Goal: Check status: Check status

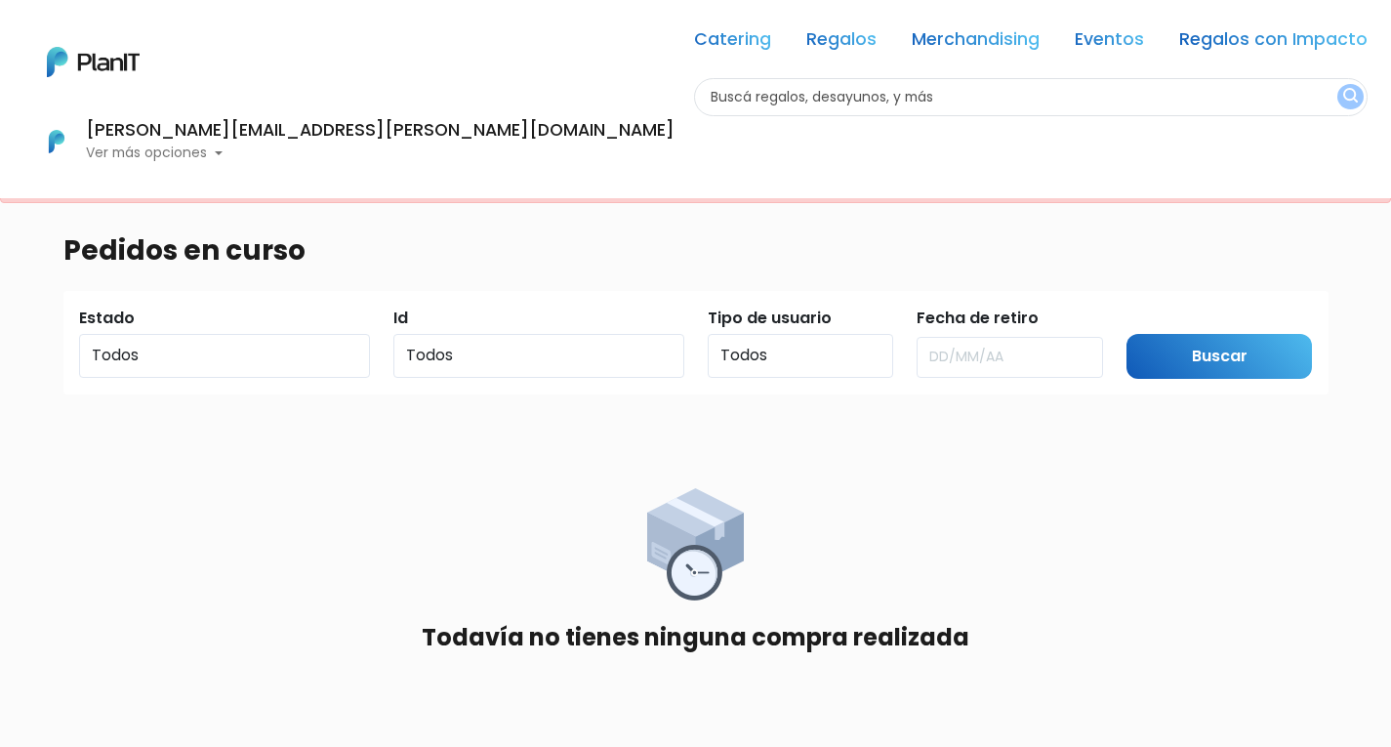
click at [675, 146] on p "Ver más opciones" at bounding box center [380, 153] width 589 height 14
click at [584, 224] on span "En Curso" at bounding box center [549, 235] width 67 height 22
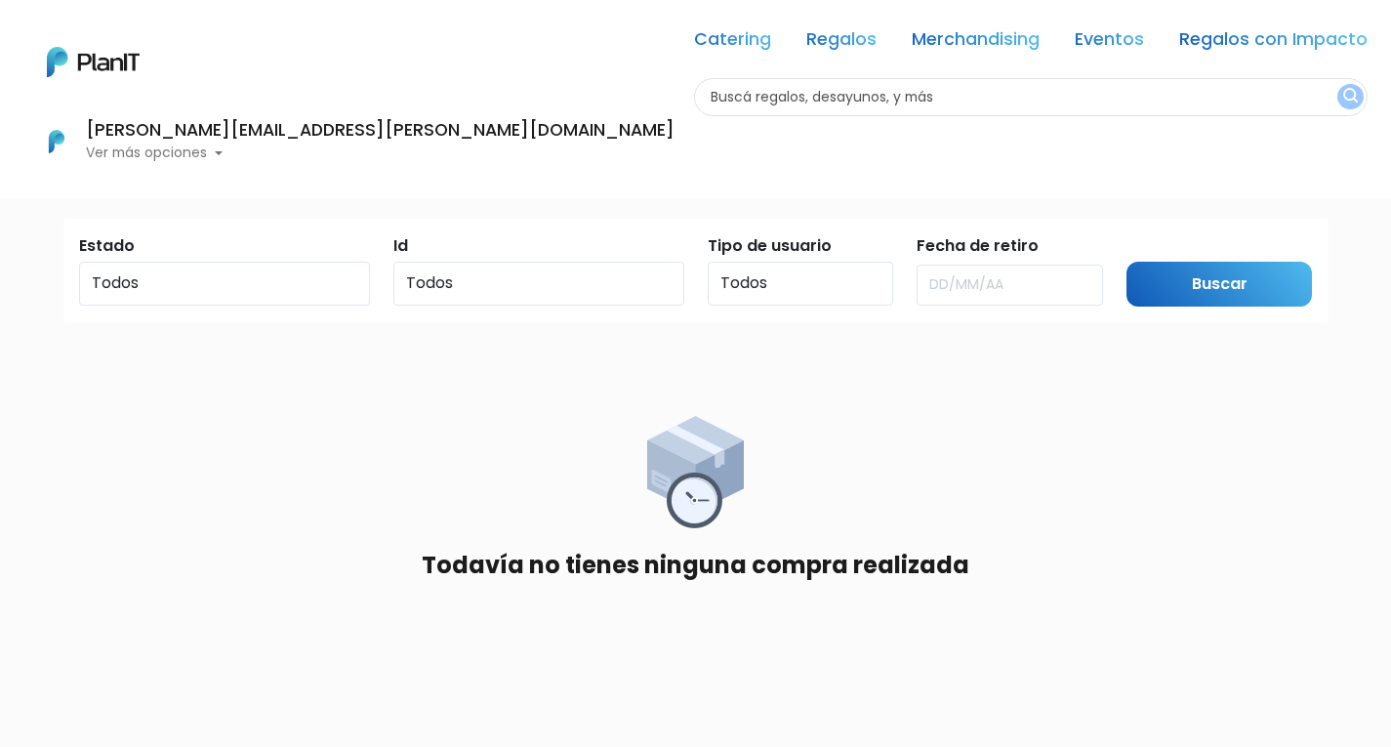
click at [675, 146] on p "Ver más opciones" at bounding box center [380, 153] width 589 height 14
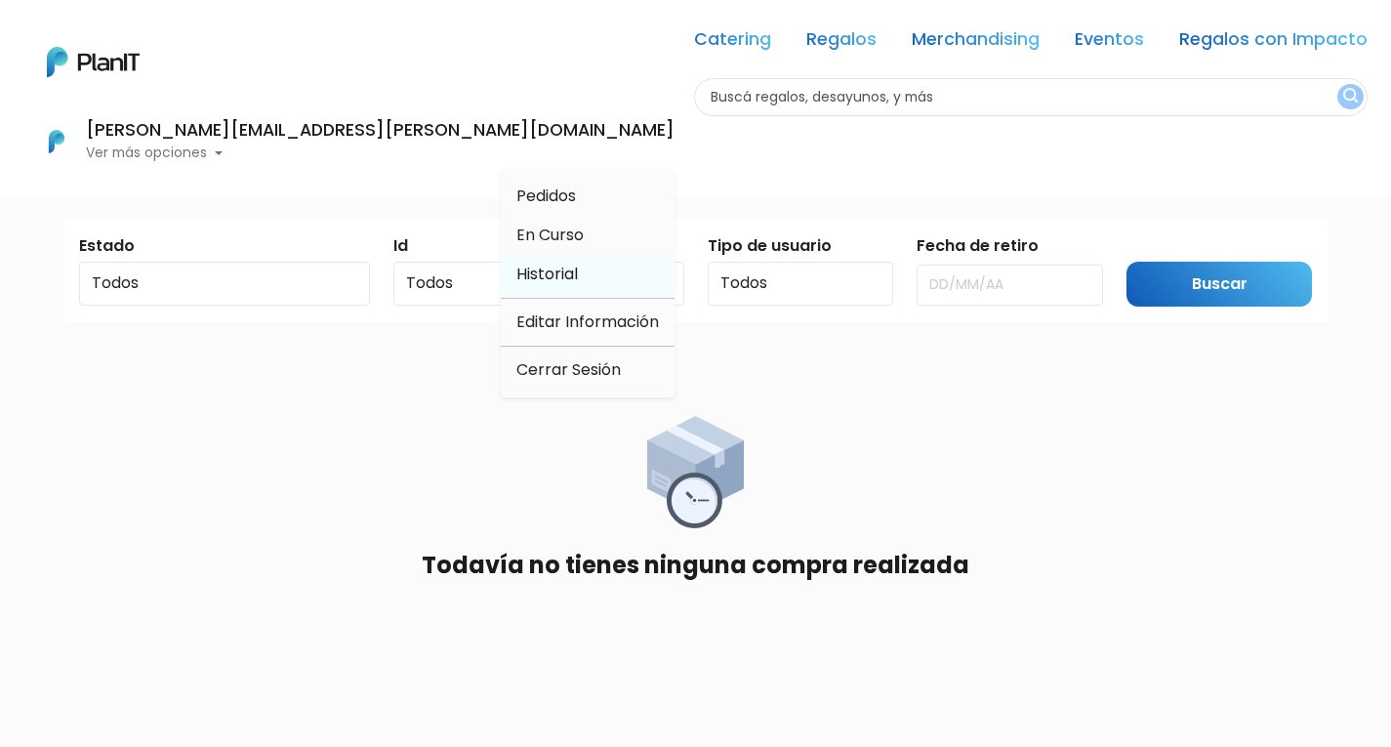
click at [578, 263] on span "Historial" at bounding box center [547, 274] width 62 height 22
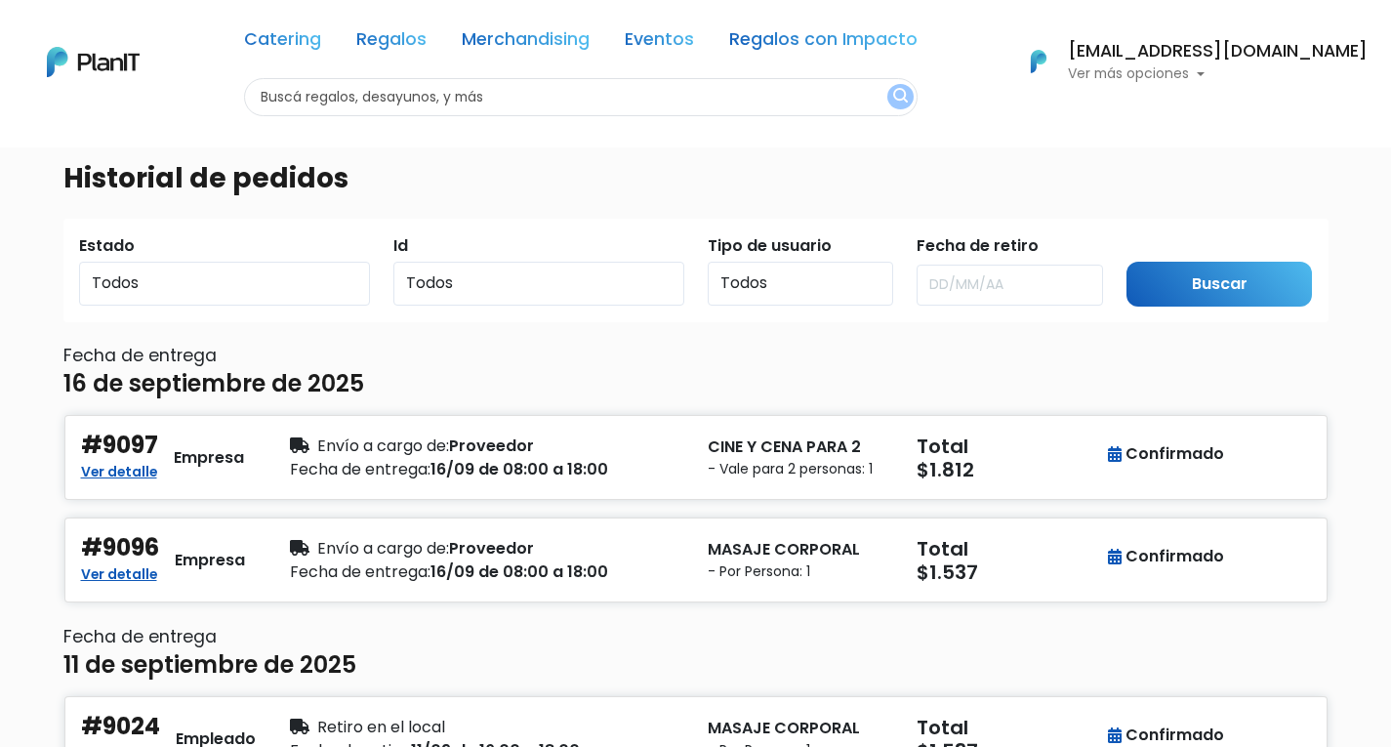
click at [1177, 76] on p "Ver más opciones" at bounding box center [1218, 74] width 300 height 14
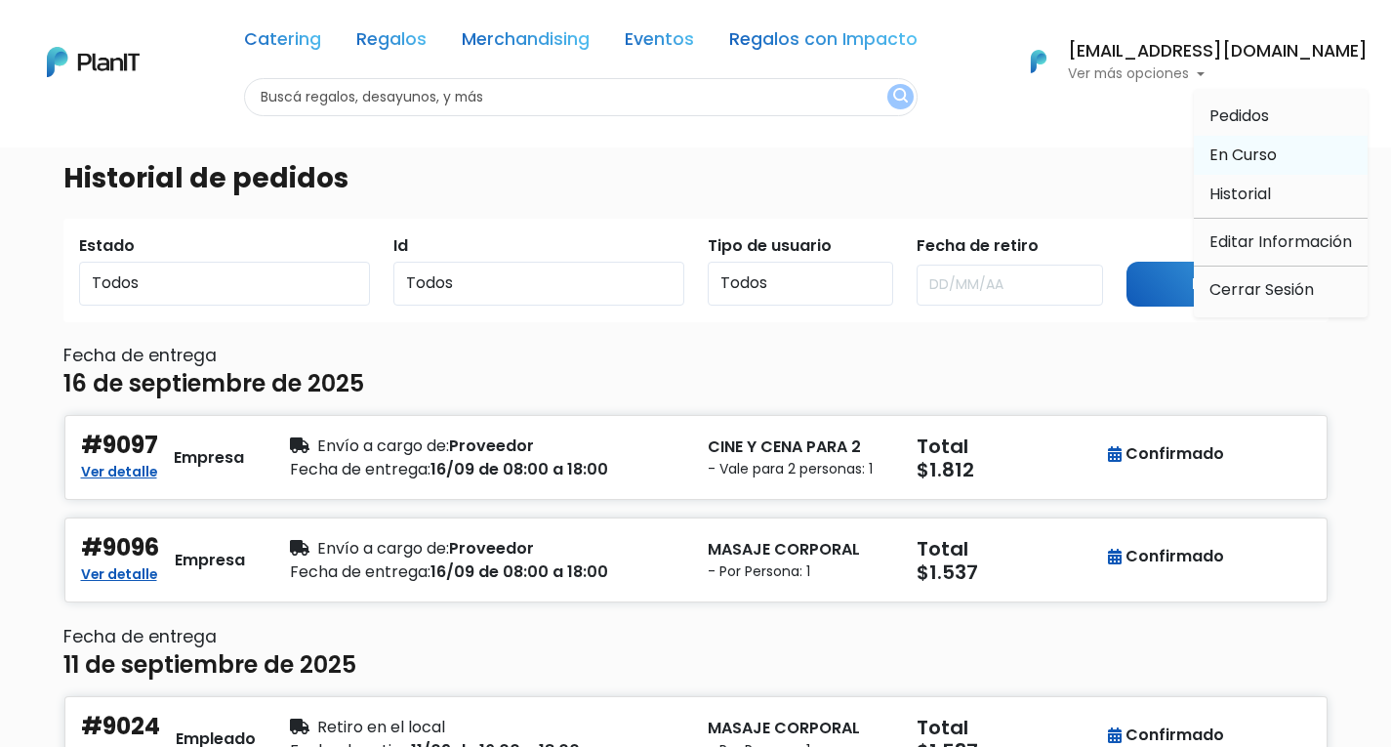
click at [1232, 154] on span "En Curso" at bounding box center [1243, 155] width 67 height 22
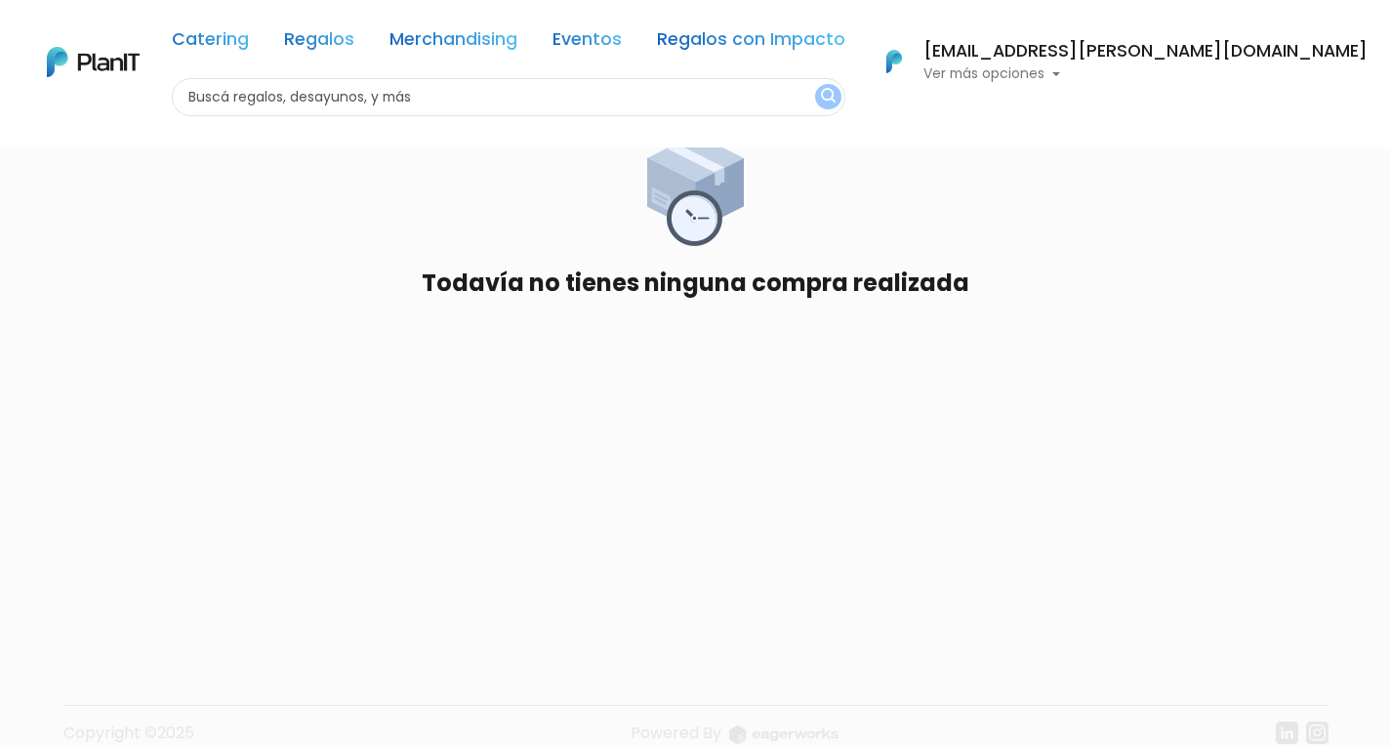
scroll to position [310, 0]
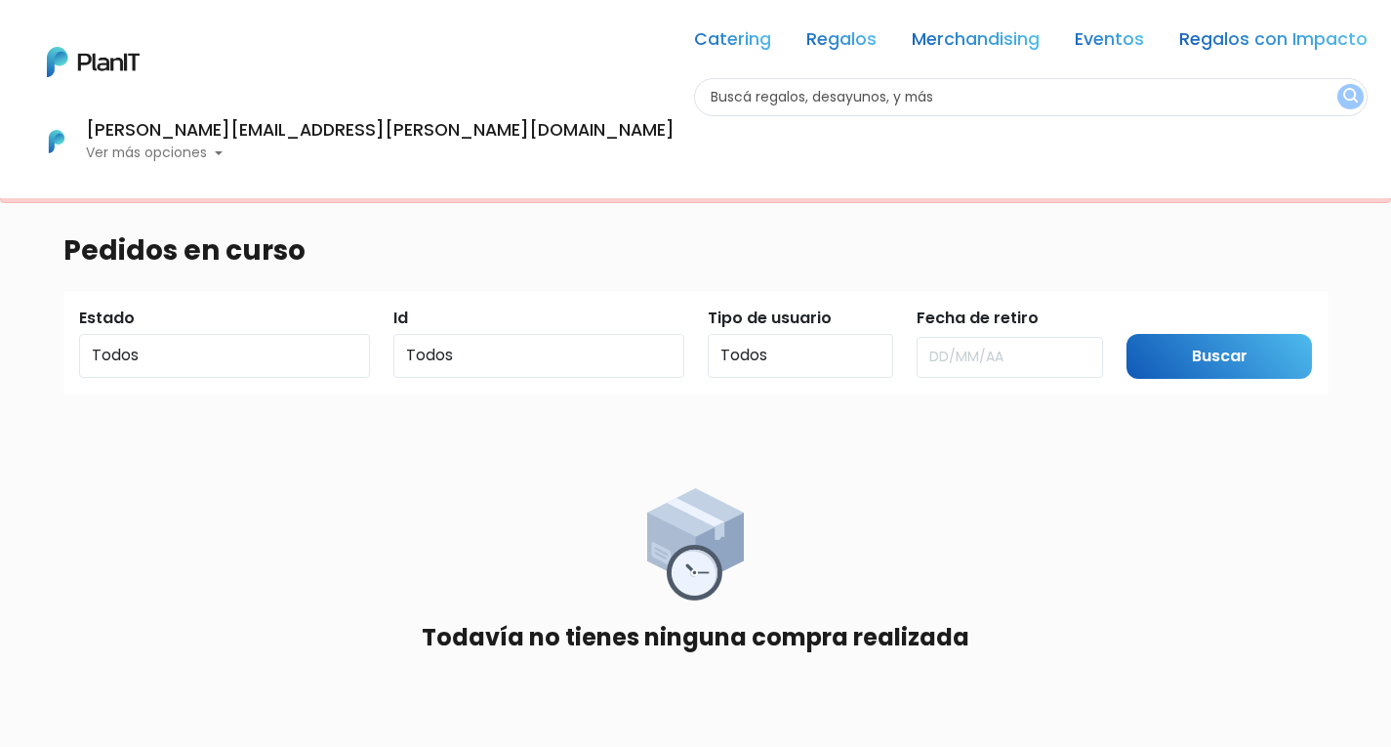
click at [675, 146] on p "Ver más opciones" at bounding box center [380, 153] width 589 height 14
click at [584, 224] on span "En Curso" at bounding box center [549, 235] width 67 height 22
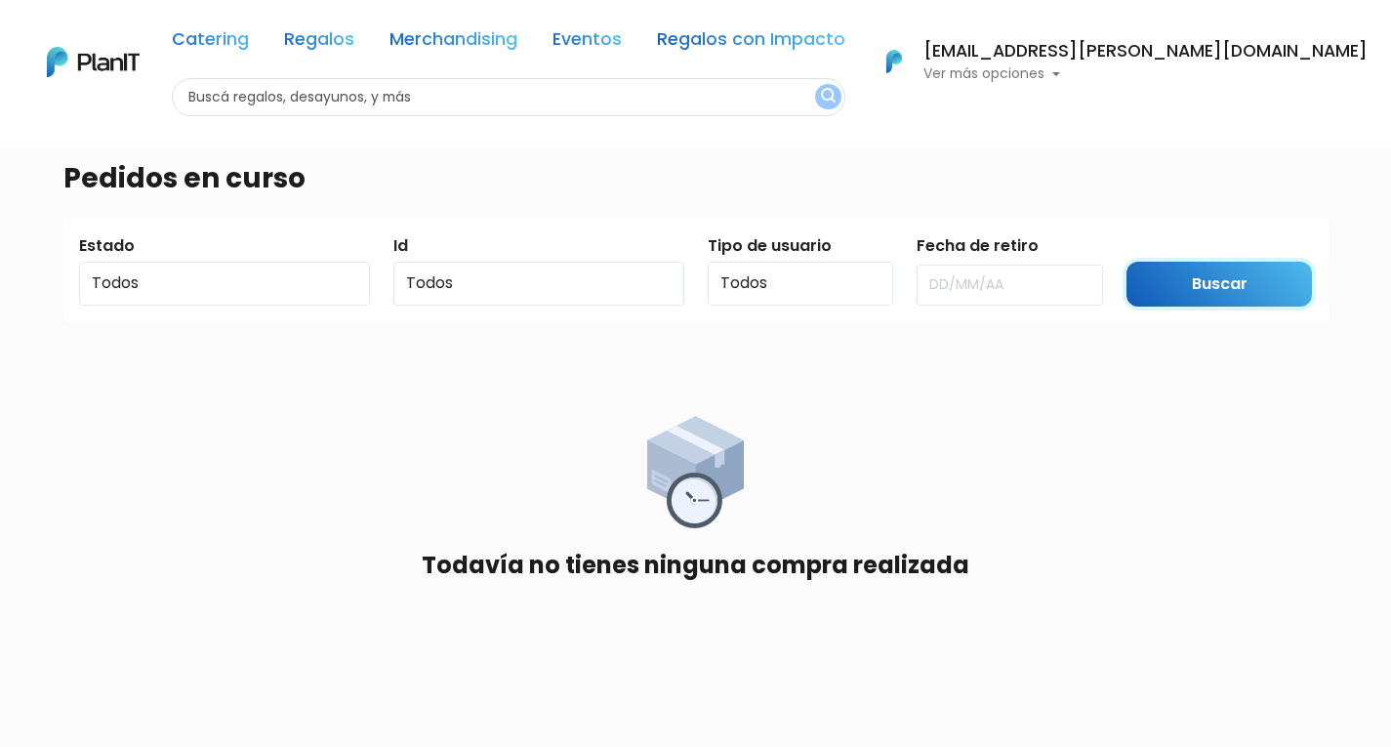
click at [1255, 288] on input "Buscar" at bounding box center [1220, 285] width 186 height 46
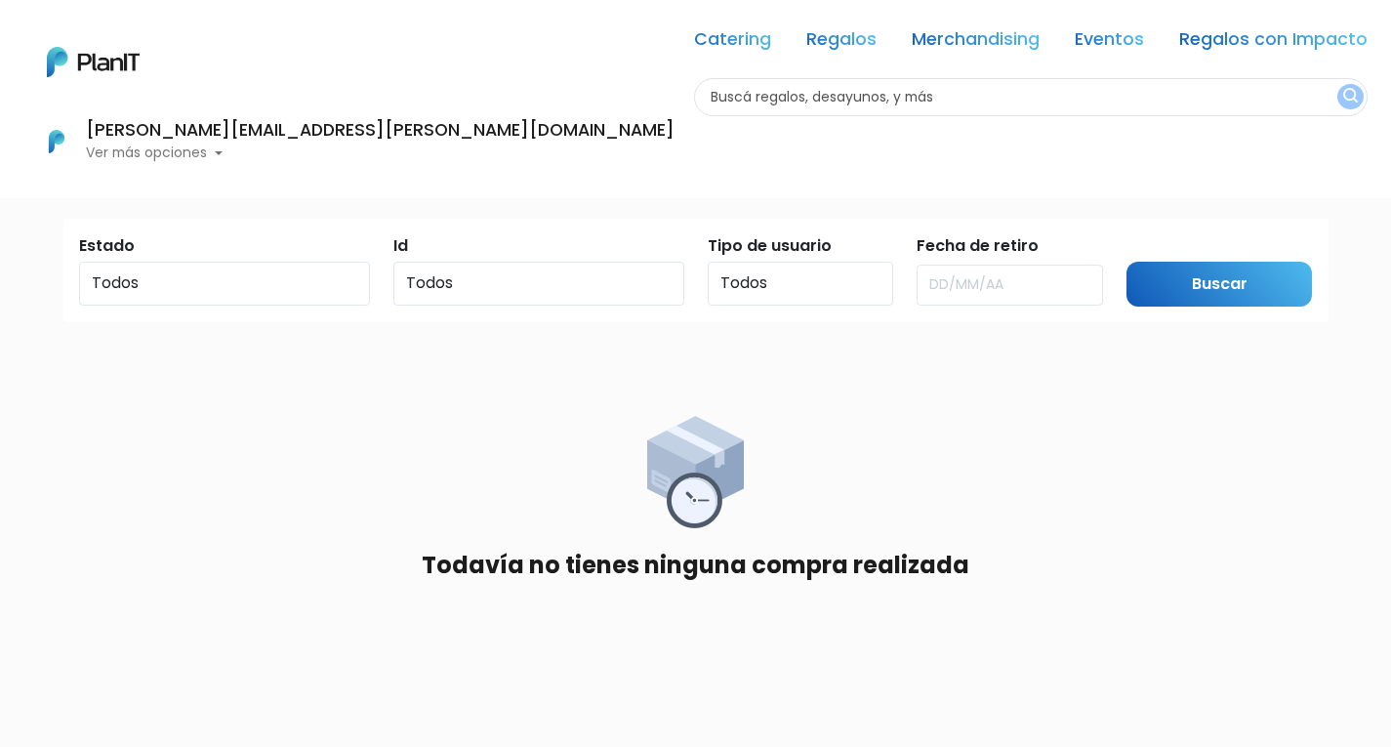
click at [675, 146] on p "Ver más opciones" at bounding box center [380, 153] width 589 height 14
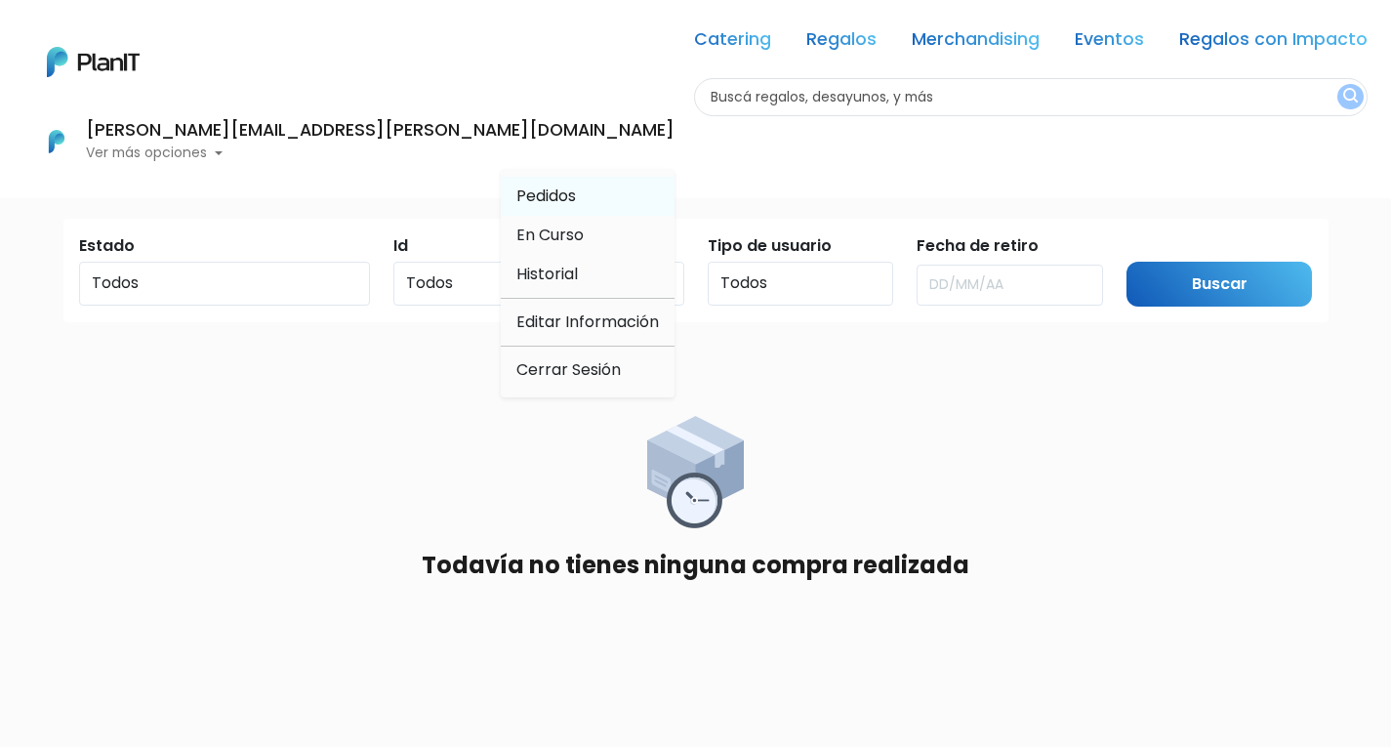
click at [576, 185] on span "Pedidos" at bounding box center [546, 196] width 60 height 22
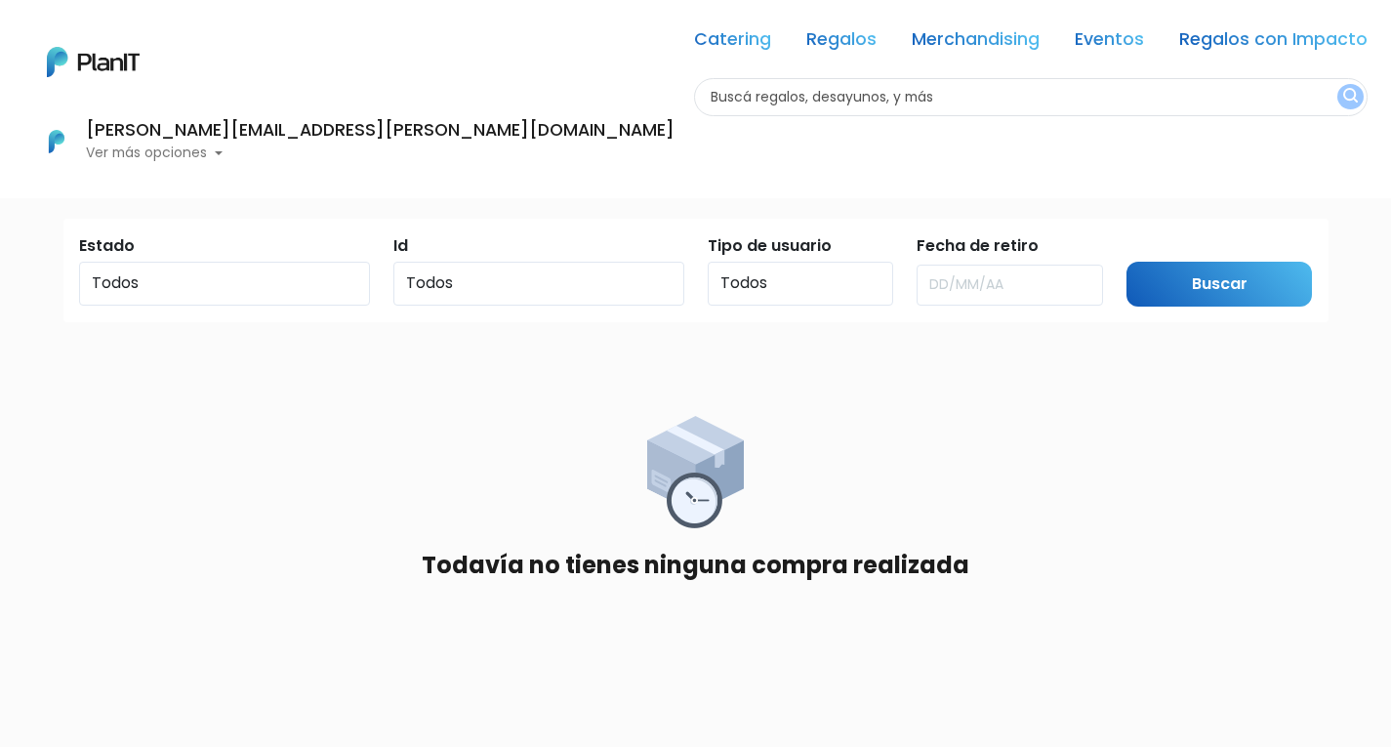
click at [675, 146] on p "Ver más opciones" at bounding box center [380, 153] width 589 height 14
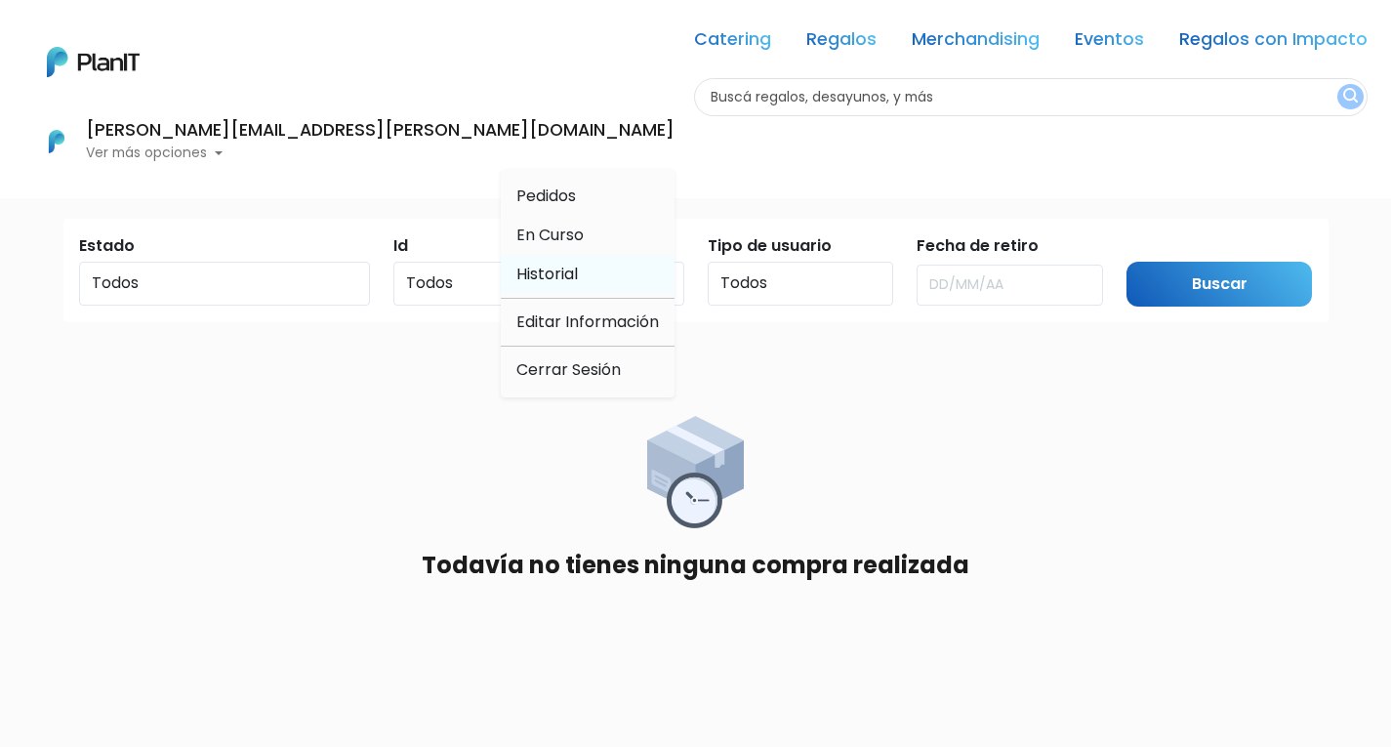
click at [578, 263] on span "Historial" at bounding box center [547, 274] width 62 height 22
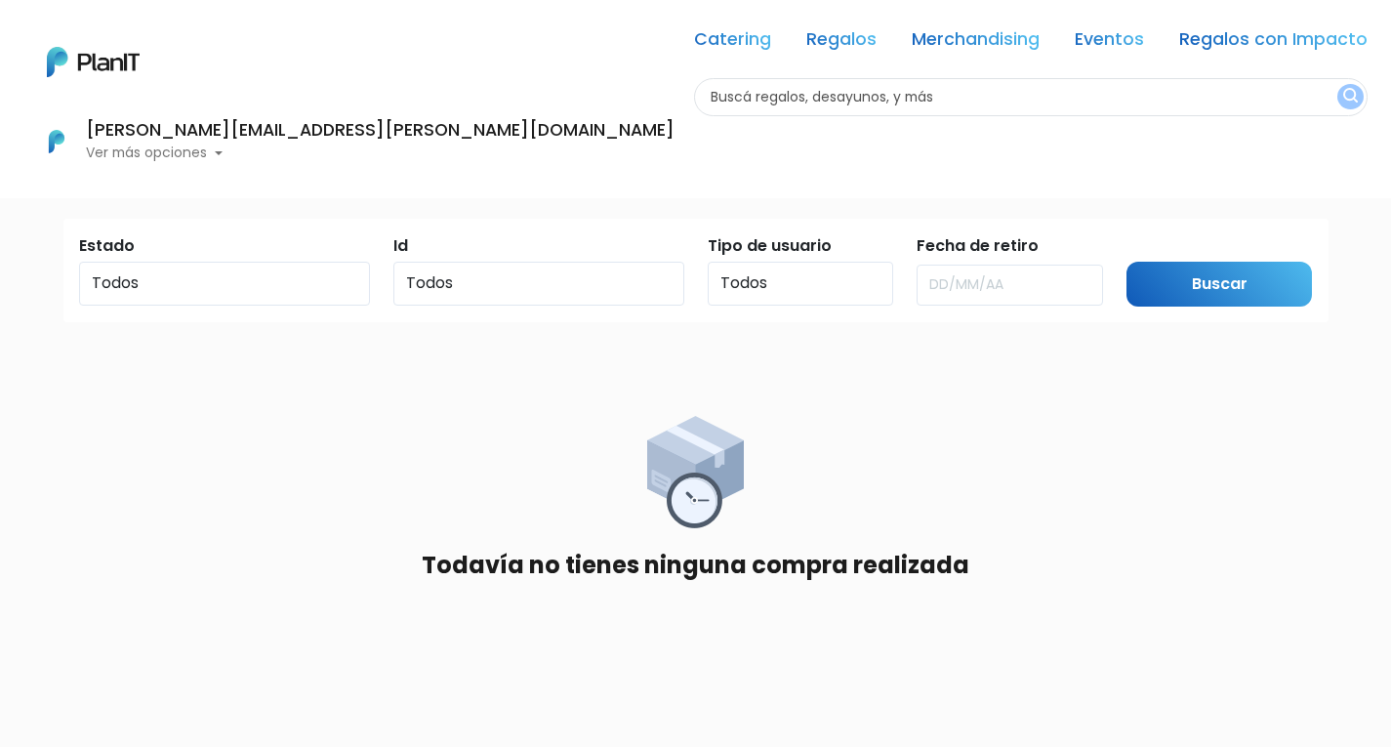
click at [675, 146] on p "Ver más opciones" at bounding box center [380, 153] width 589 height 14
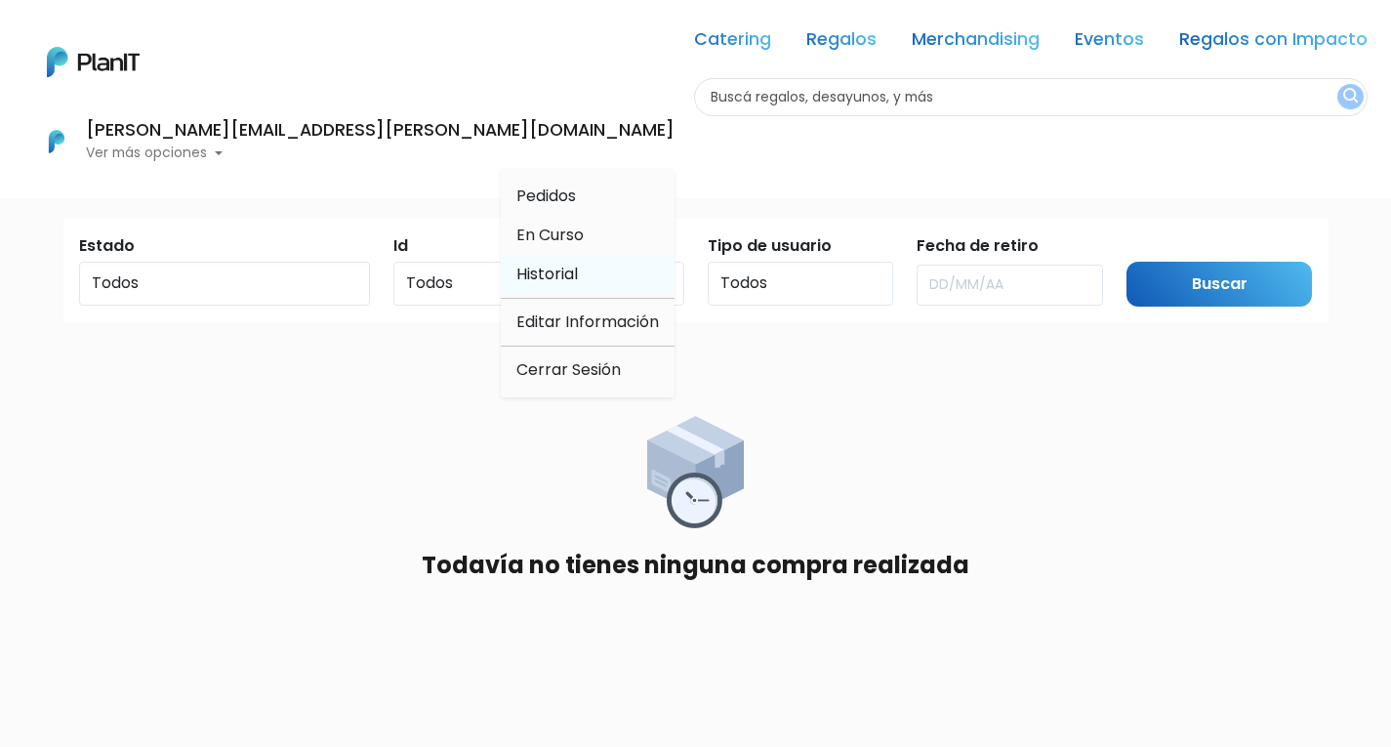
click at [578, 263] on span "Historial" at bounding box center [547, 274] width 62 height 22
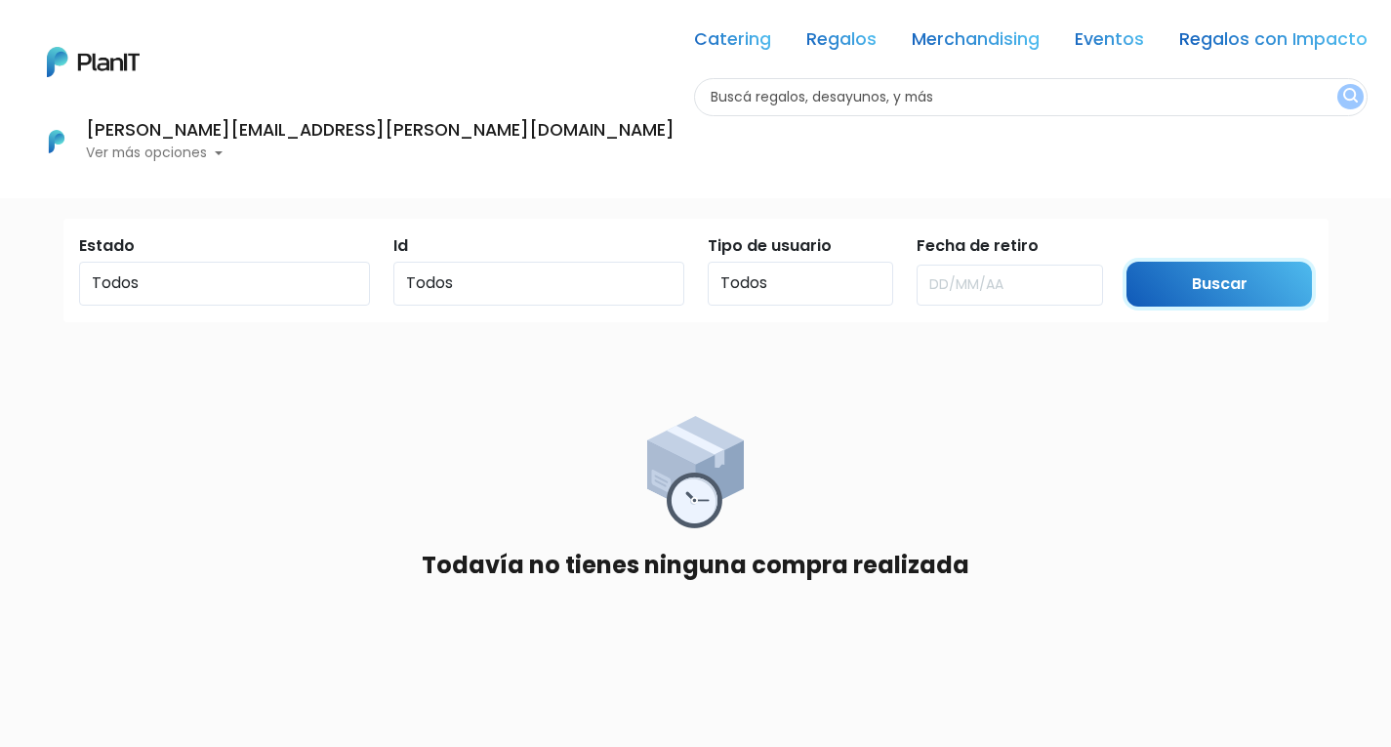
click at [1247, 275] on input "Buscar" at bounding box center [1220, 285] width 186 height 46
click at [675, 146] on p "Ver más opciones" at bounding box center [380, 153] width 589 height 14
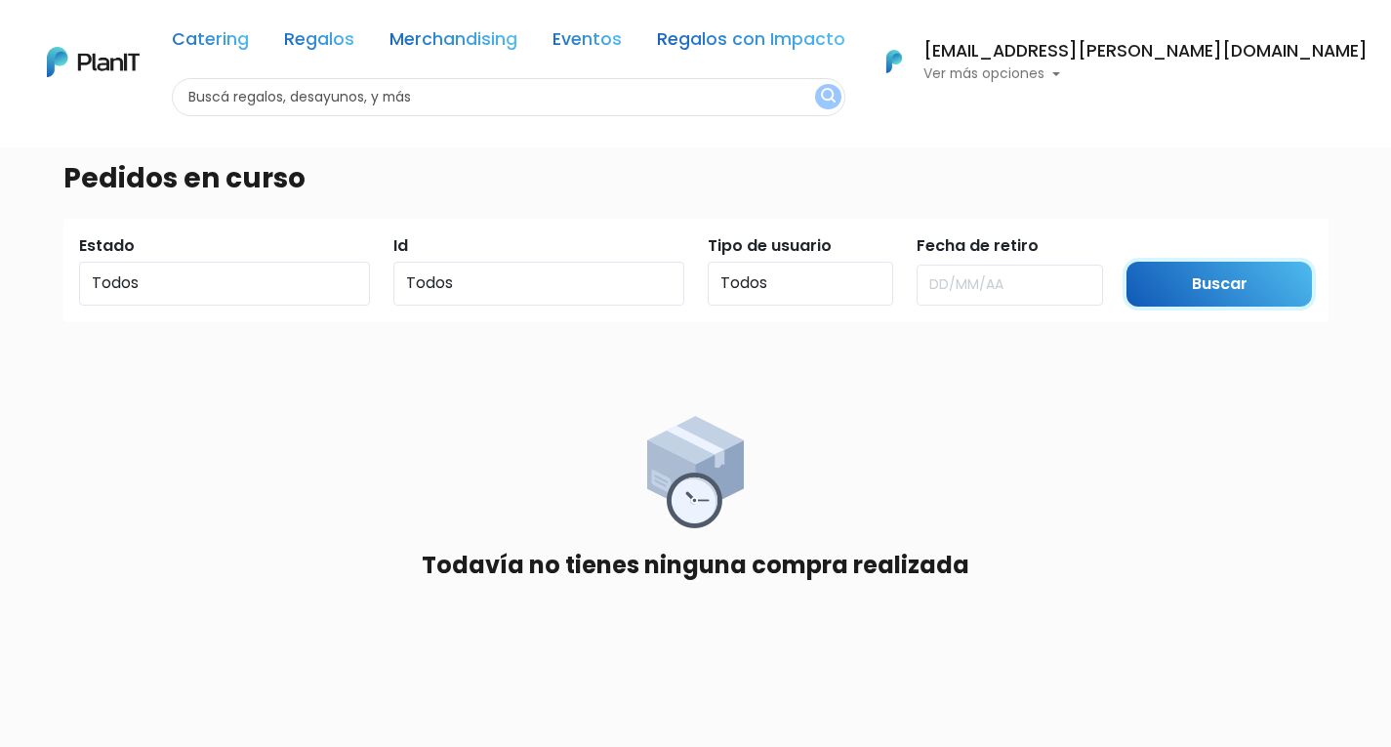
drag, startPoint x: 1248, startPoint y: 293, endPoint x: 1153, endPoint y: 127, distance: 191.1
click at [1244, 288] on input "Buscar" at bounding box center [1220, 285] width 186 height 46
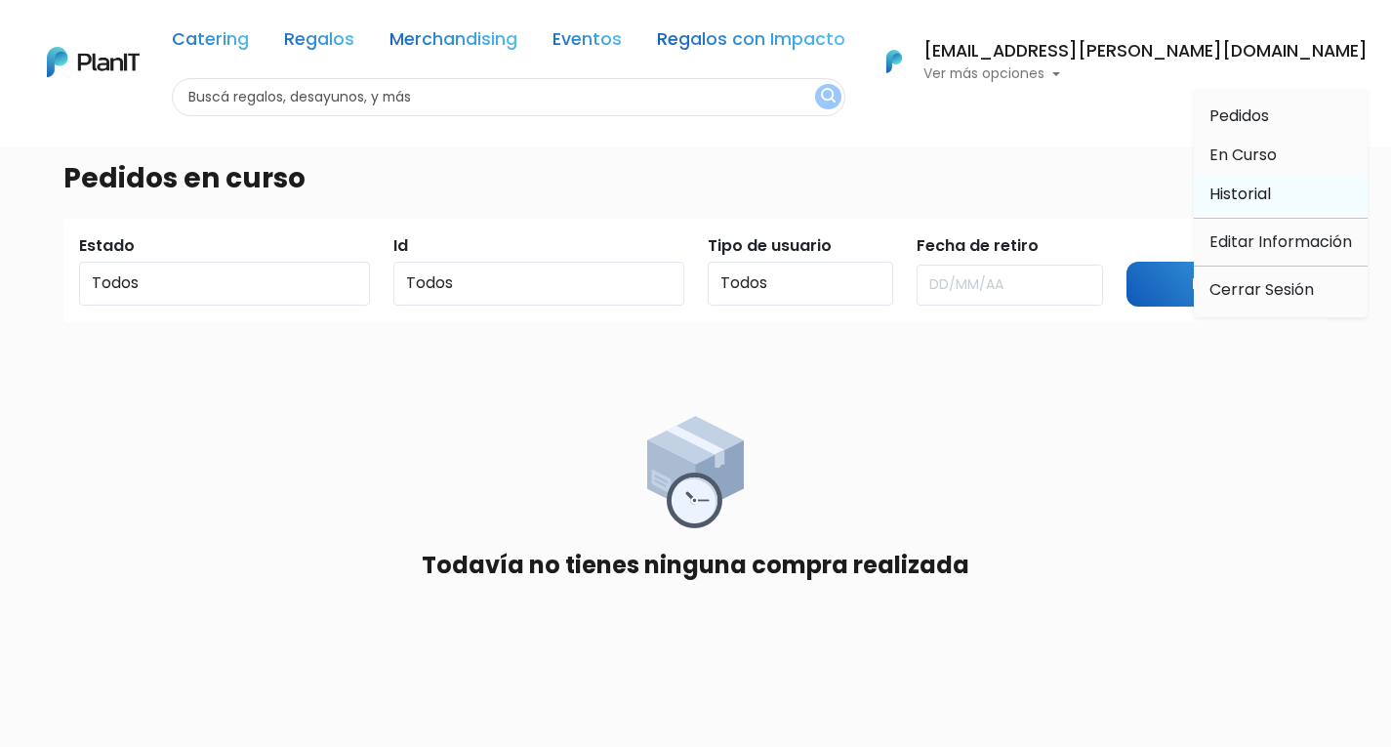
drag, startPoint x: 1252, startPoint y: 186, endPoint x: 1299, endPoint y: 196, distance: 47.9
click at [1253, 187] on span "Historial" at bounding box center [1241, 194] width 62 height 22
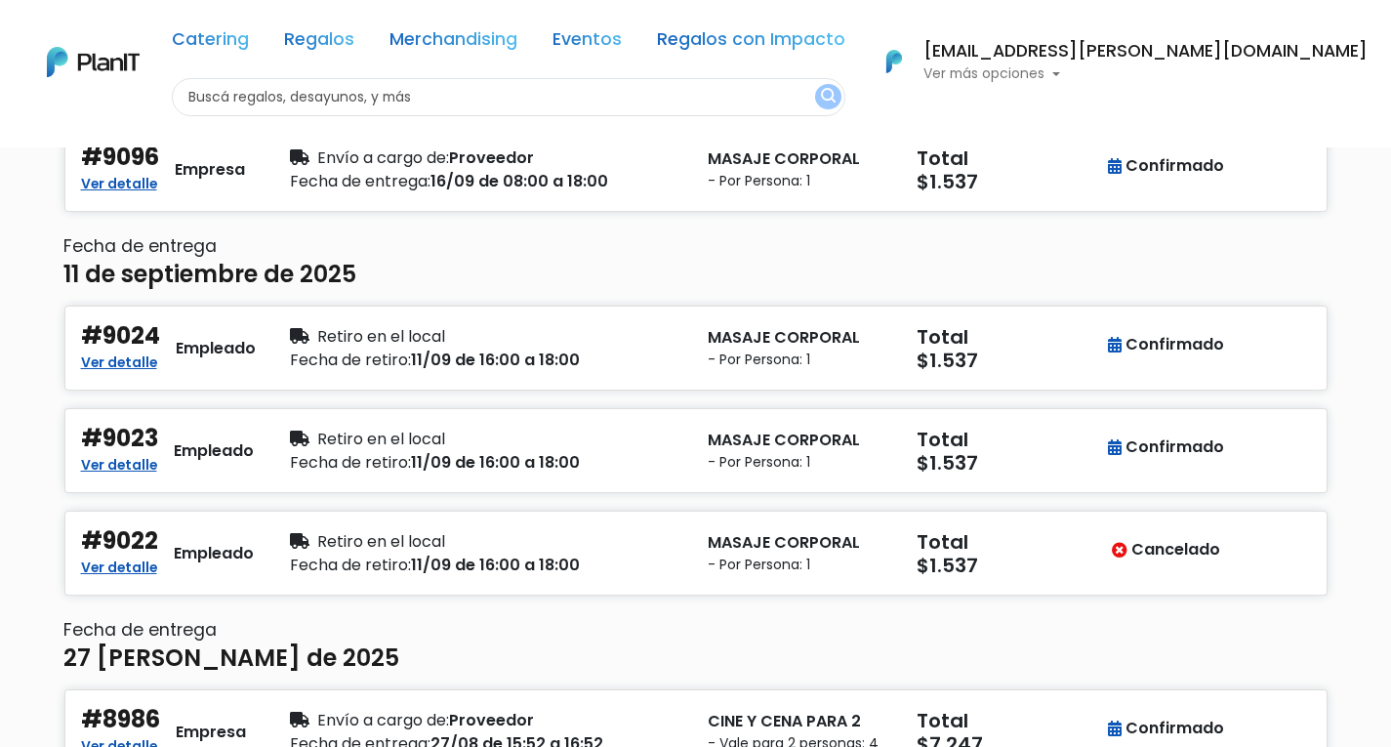
scroll to position [293, 0]
